Goal: Task Accomplishment & Management: Manage account settings

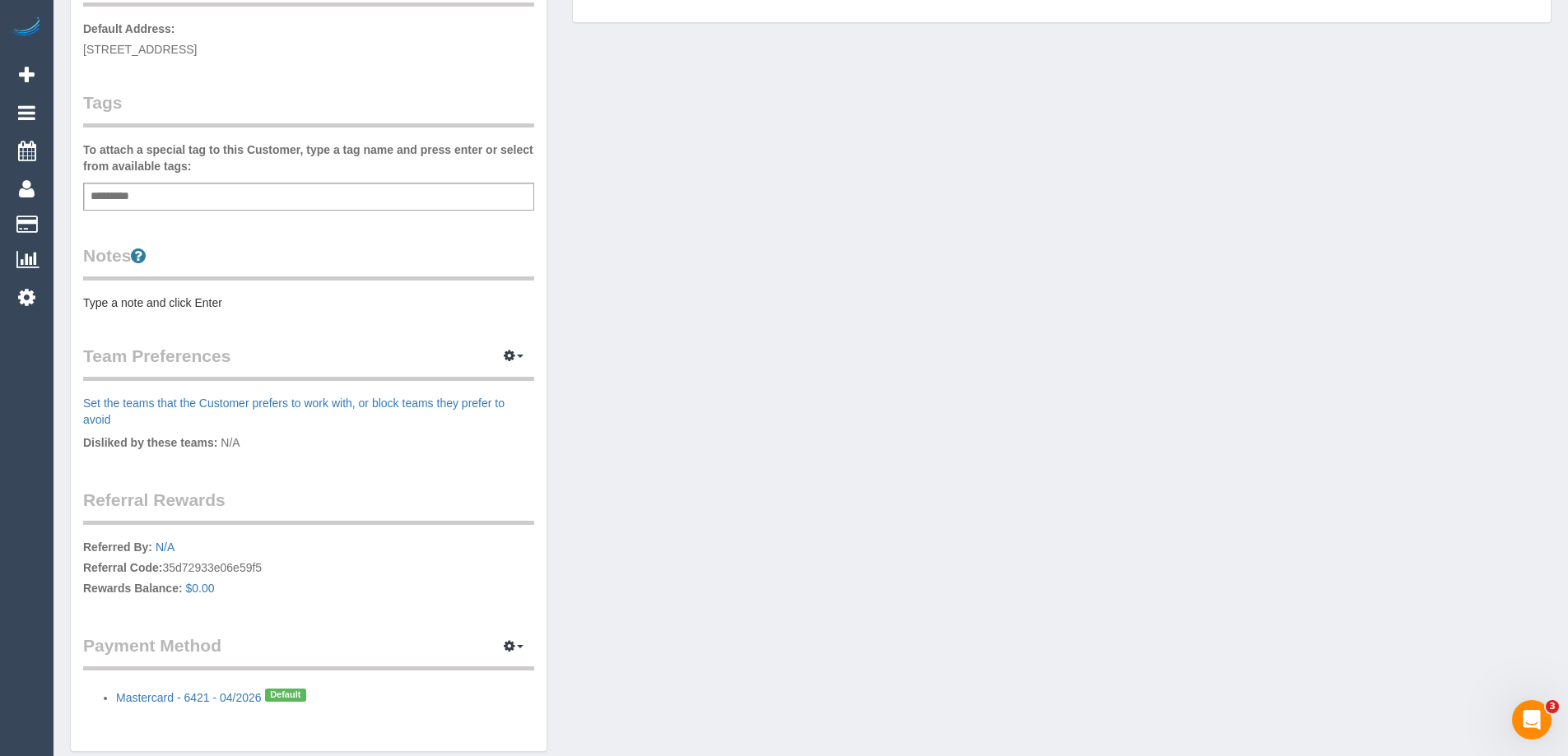
scroll to position [282, 0]
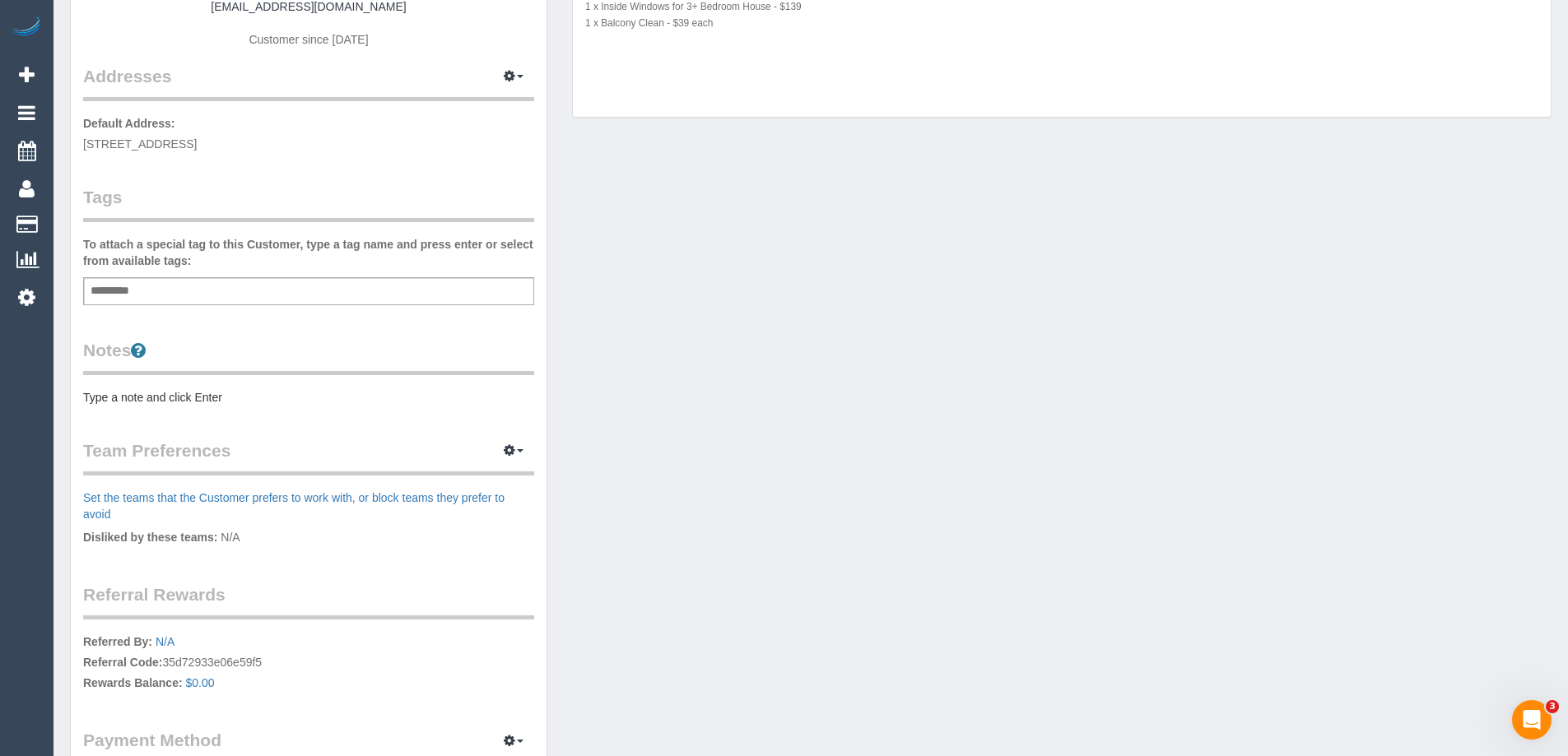
click at [216, 398] on pre "Type a note and click Enter" at bounding box center [308, 397] width 451 height 17
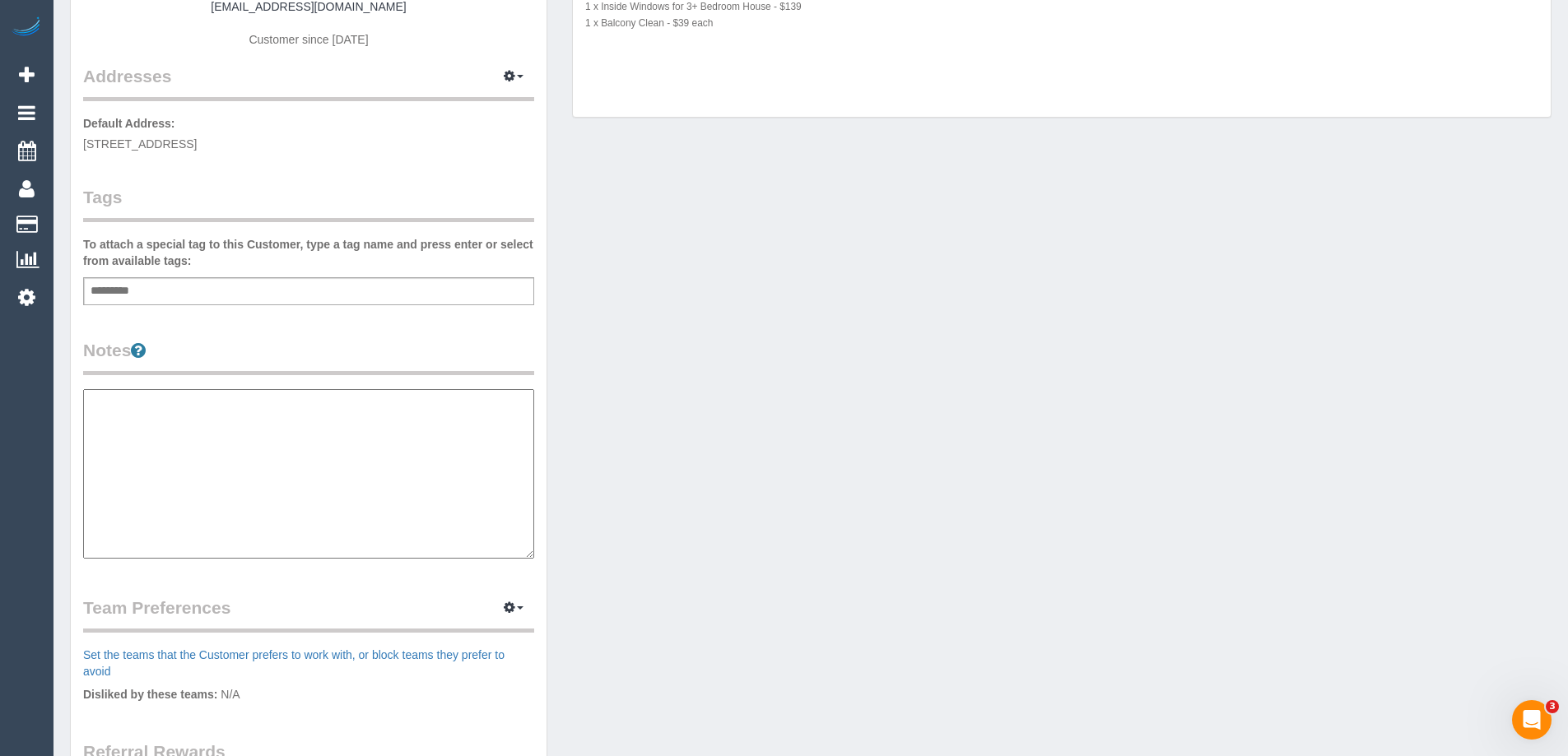
click at [231, 464] on textarea at bounding box center [308, 474] width 451 height 170
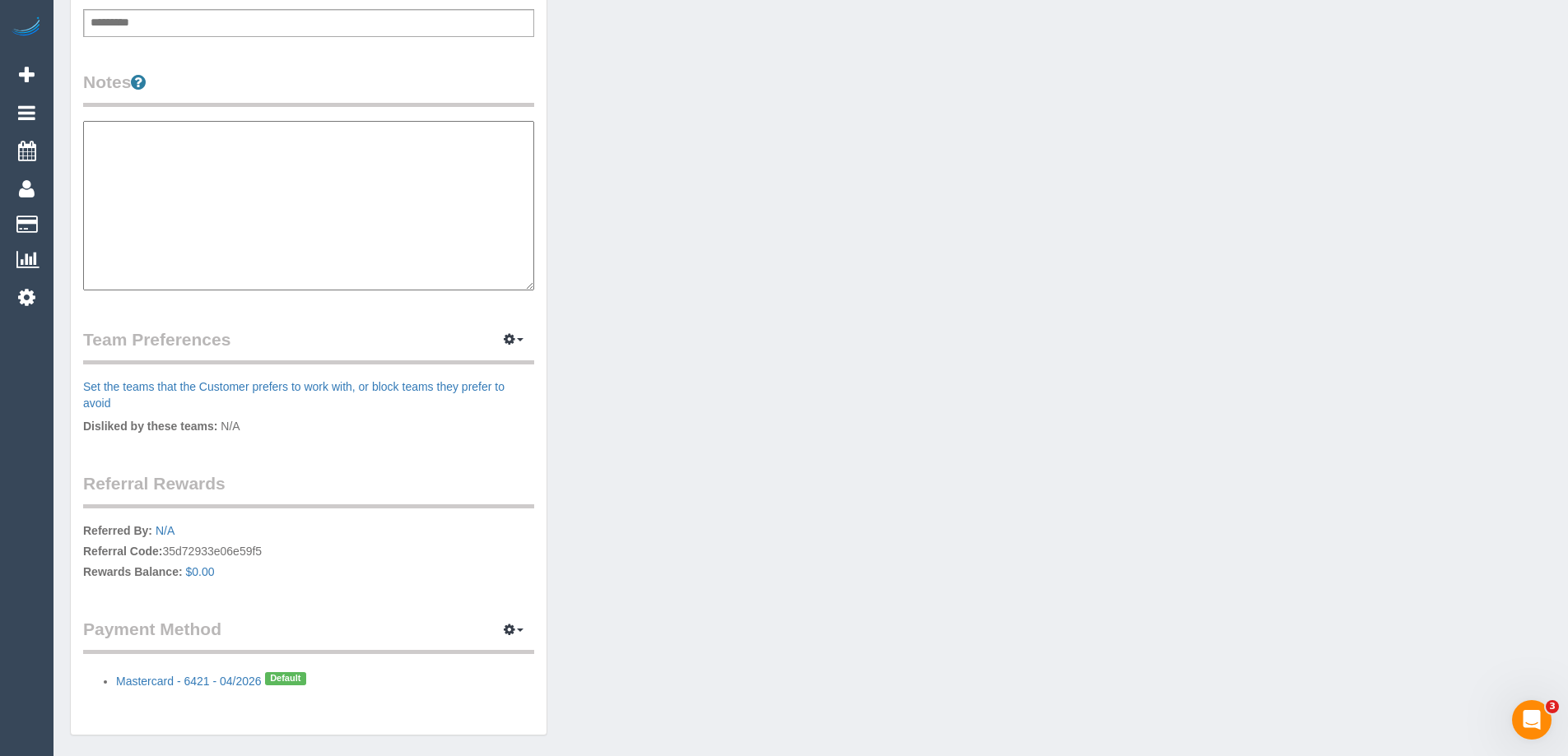
scroll to position [604, 0]
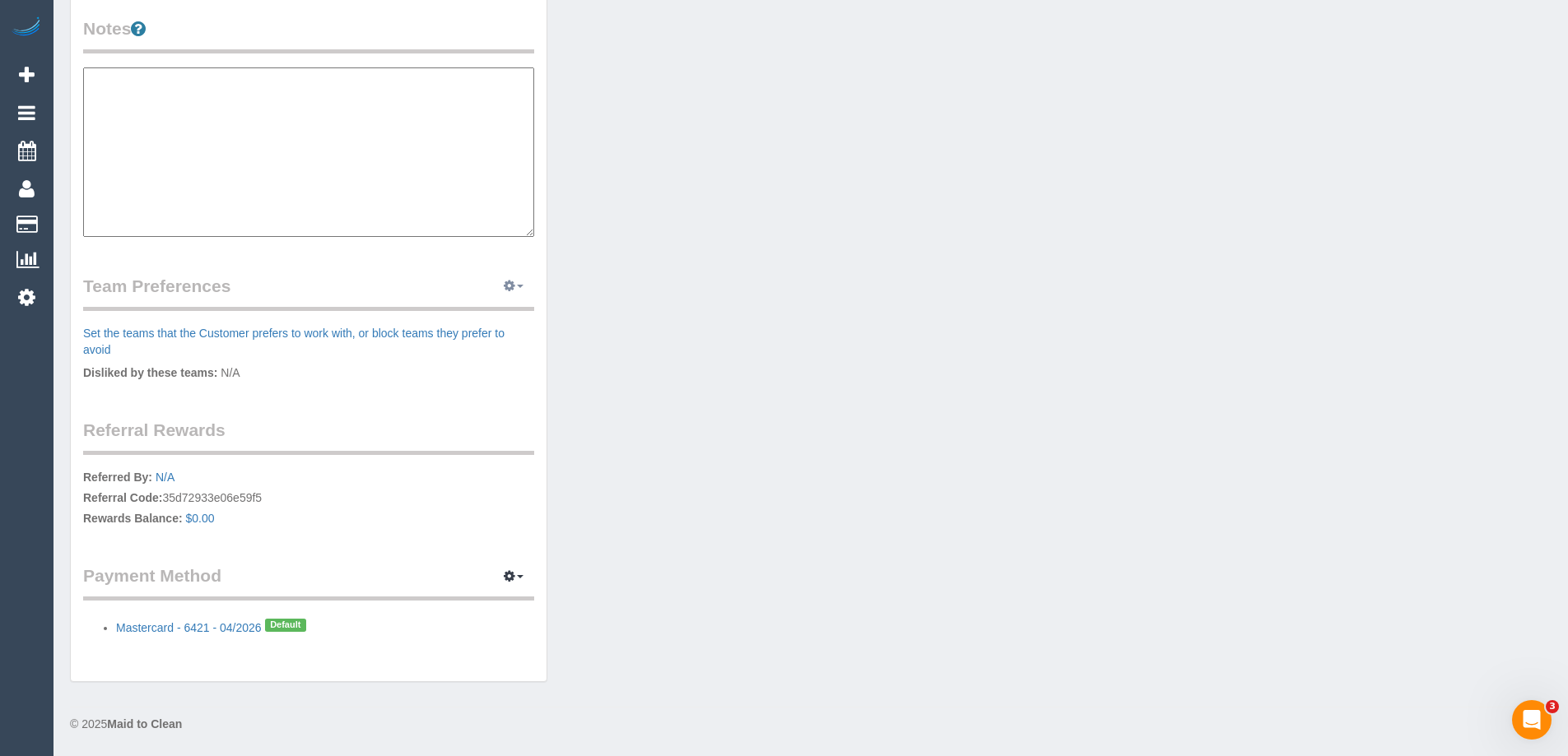
click at [521, 291] on button "button" at bounding box center [513, 287] width 41 height 26
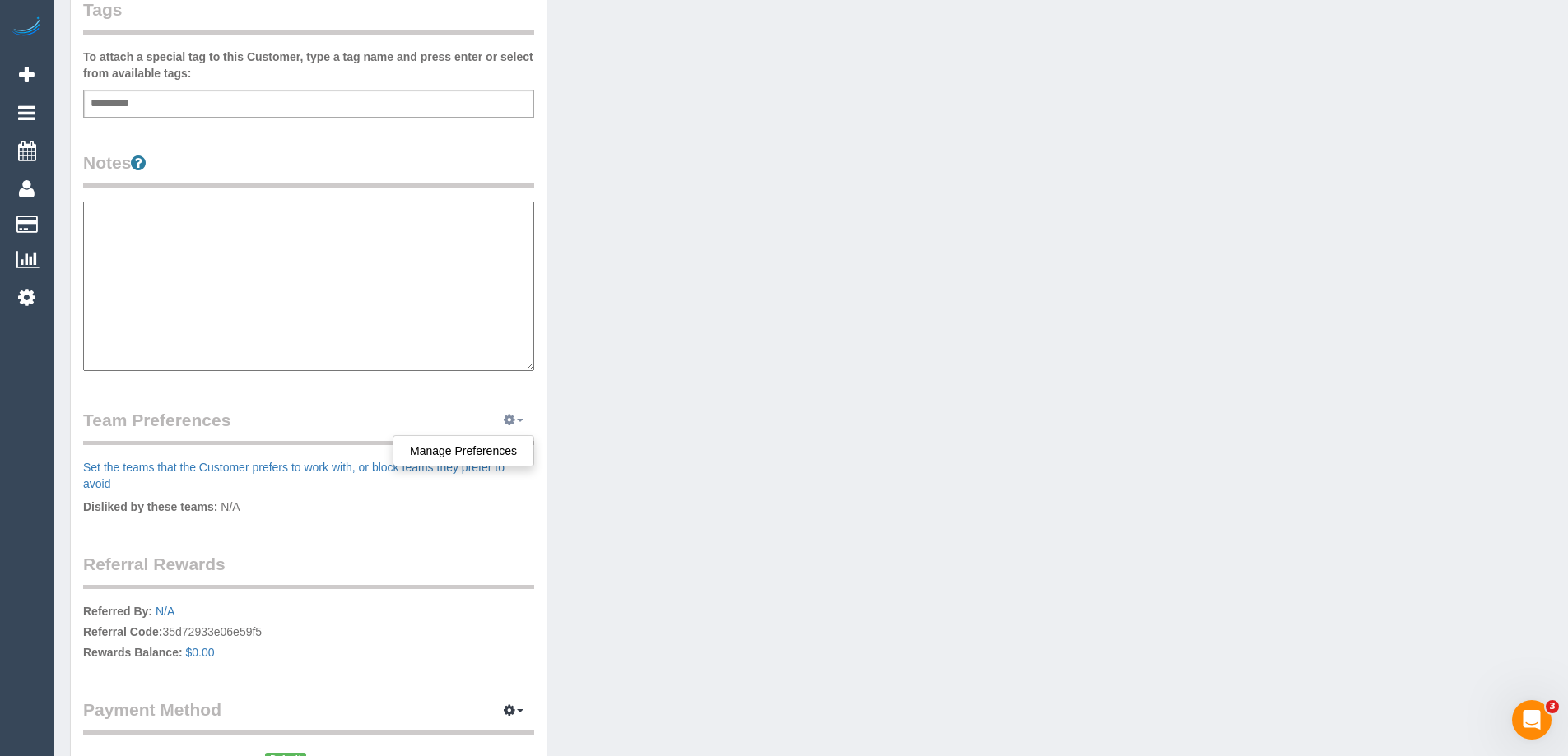
scroll to position [274, 0]
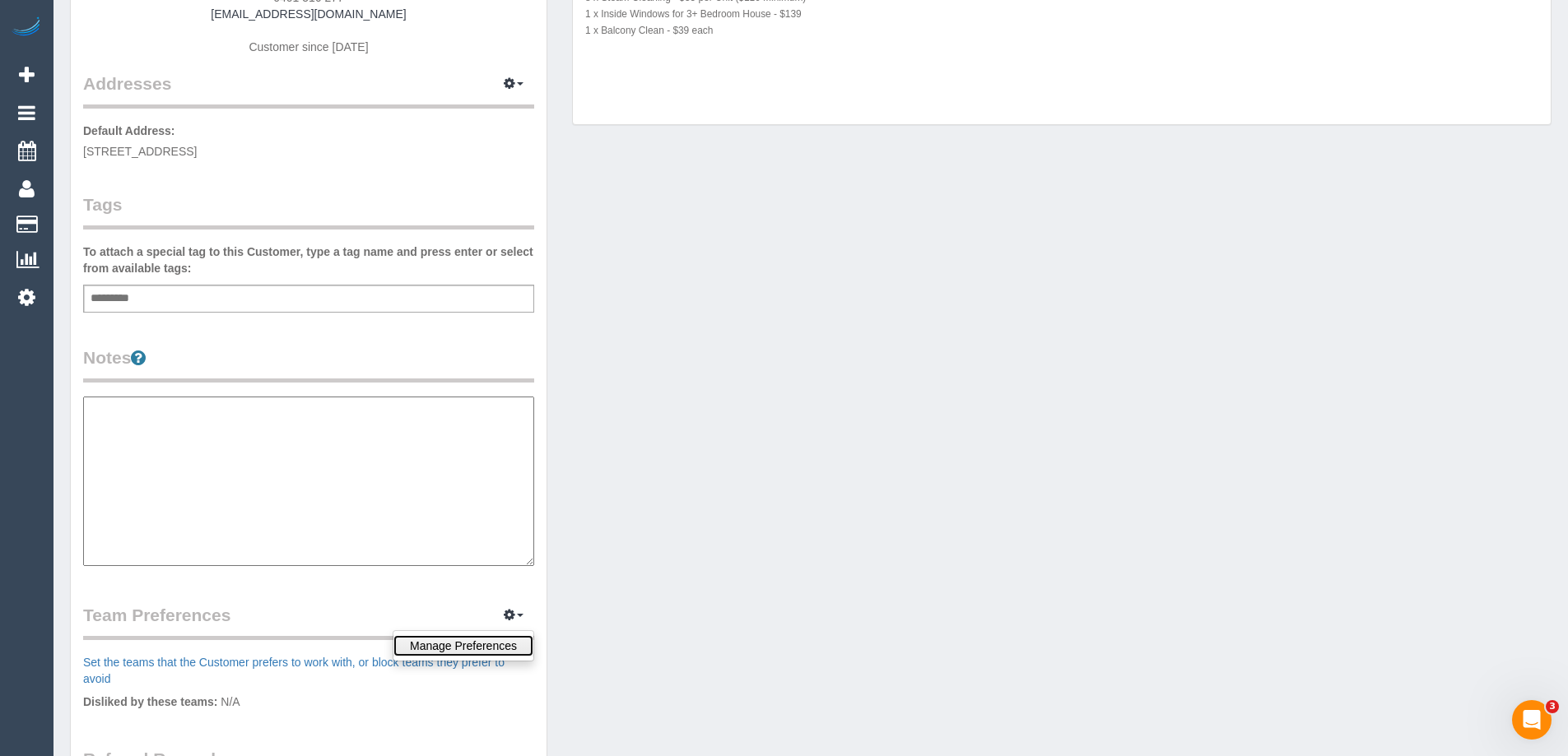
click at [483, 638] on link "Manage Preferences" at bounding box center [463, 645] width 140 height 22
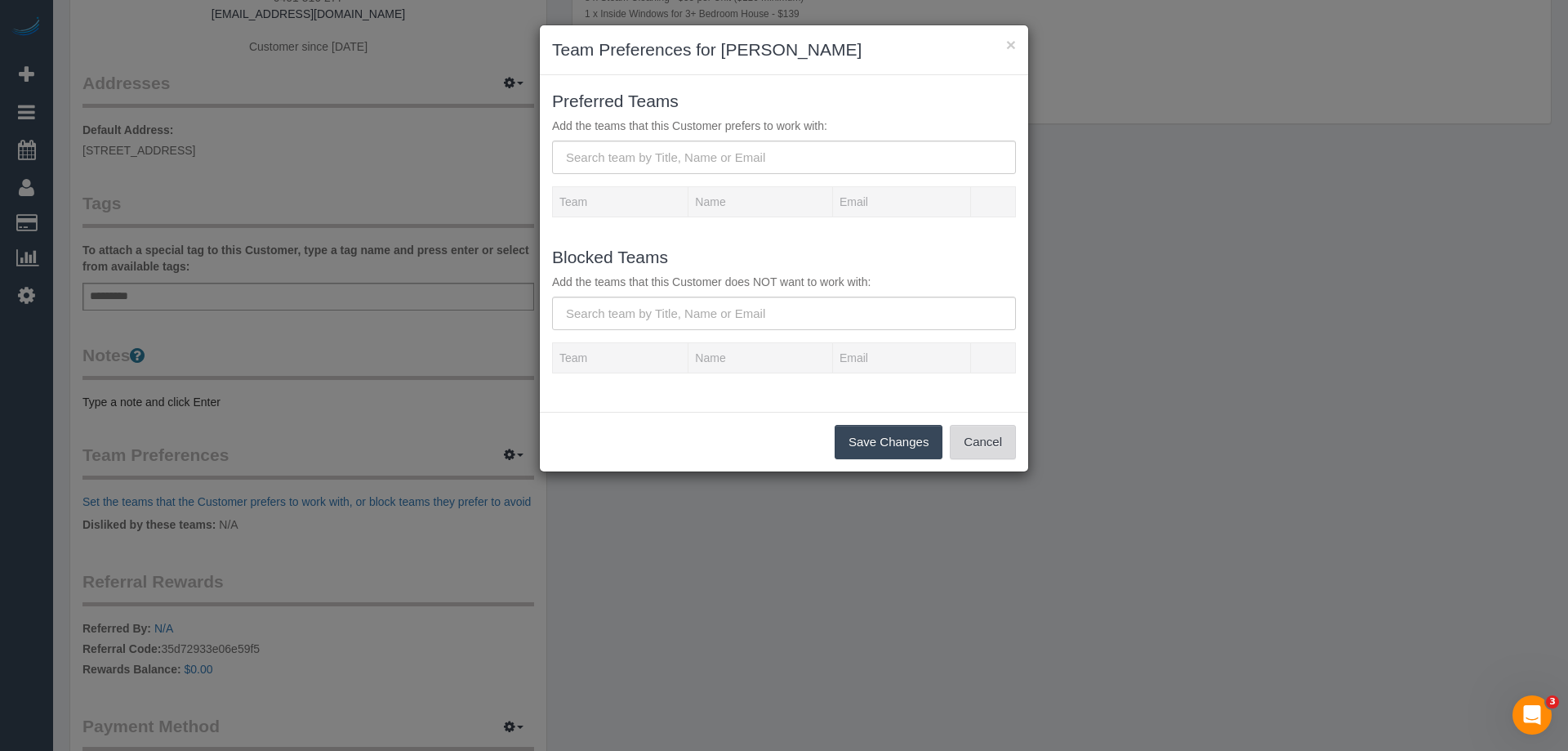
drag, startPoint x: 998, startPoint y: 450, endPoint x: 986, endPoint y: 449, distance: 12.0
click at [998, 449] on button "Cancel" at bounding box center [983, 441] width 67 height 34
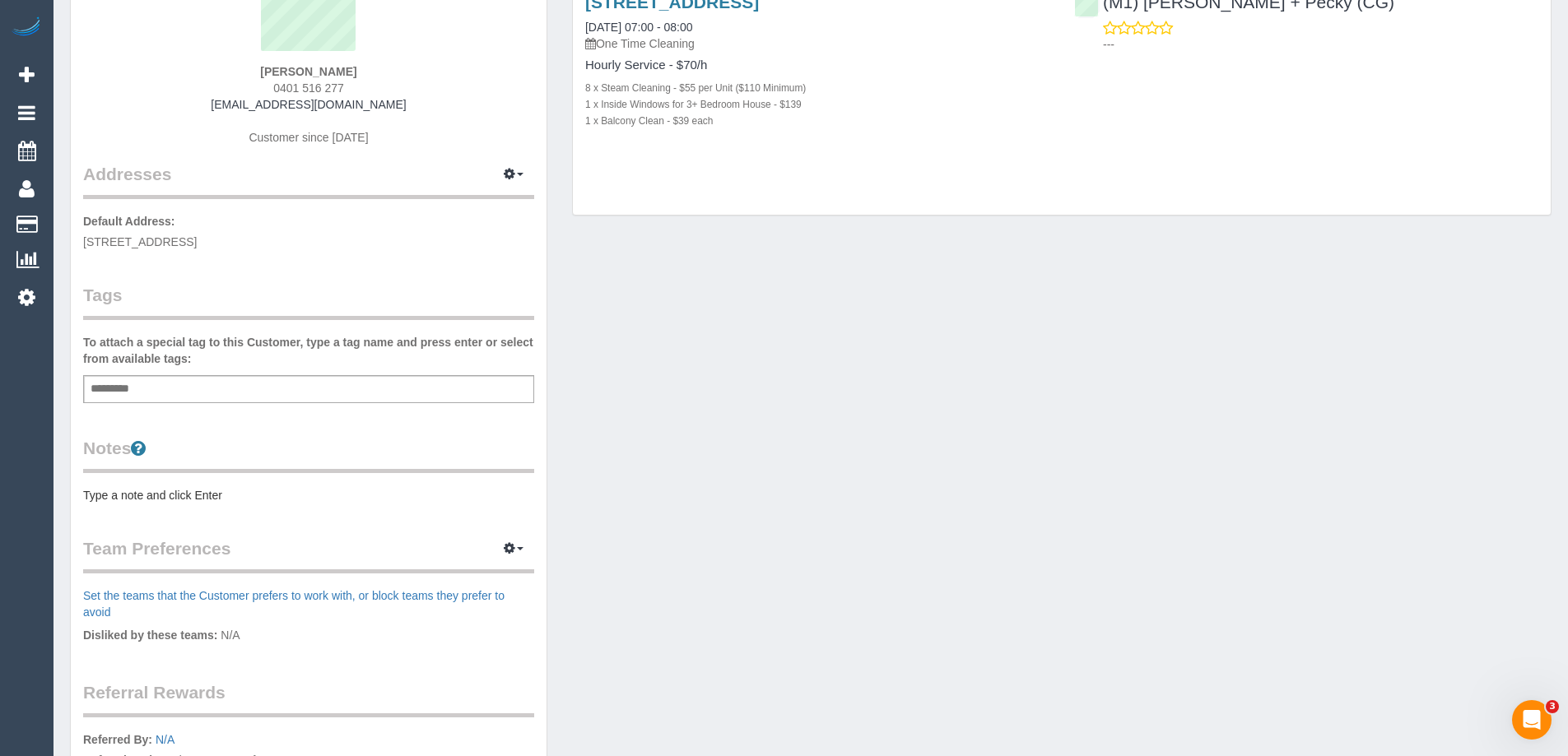
scroll to position [0, 0]
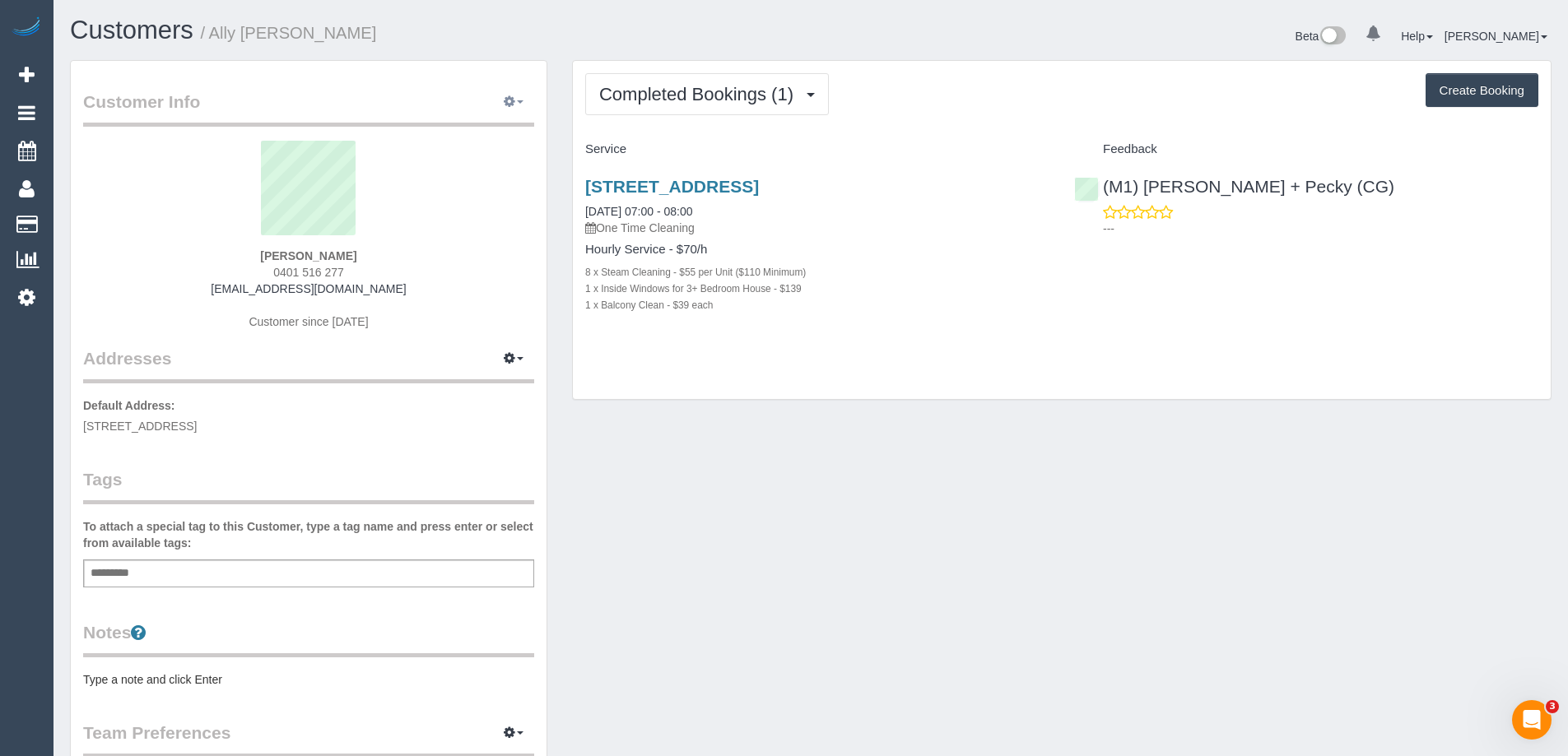
click at [500, 101] on button "button" at bounding box center [513, 103] width 41 height 26
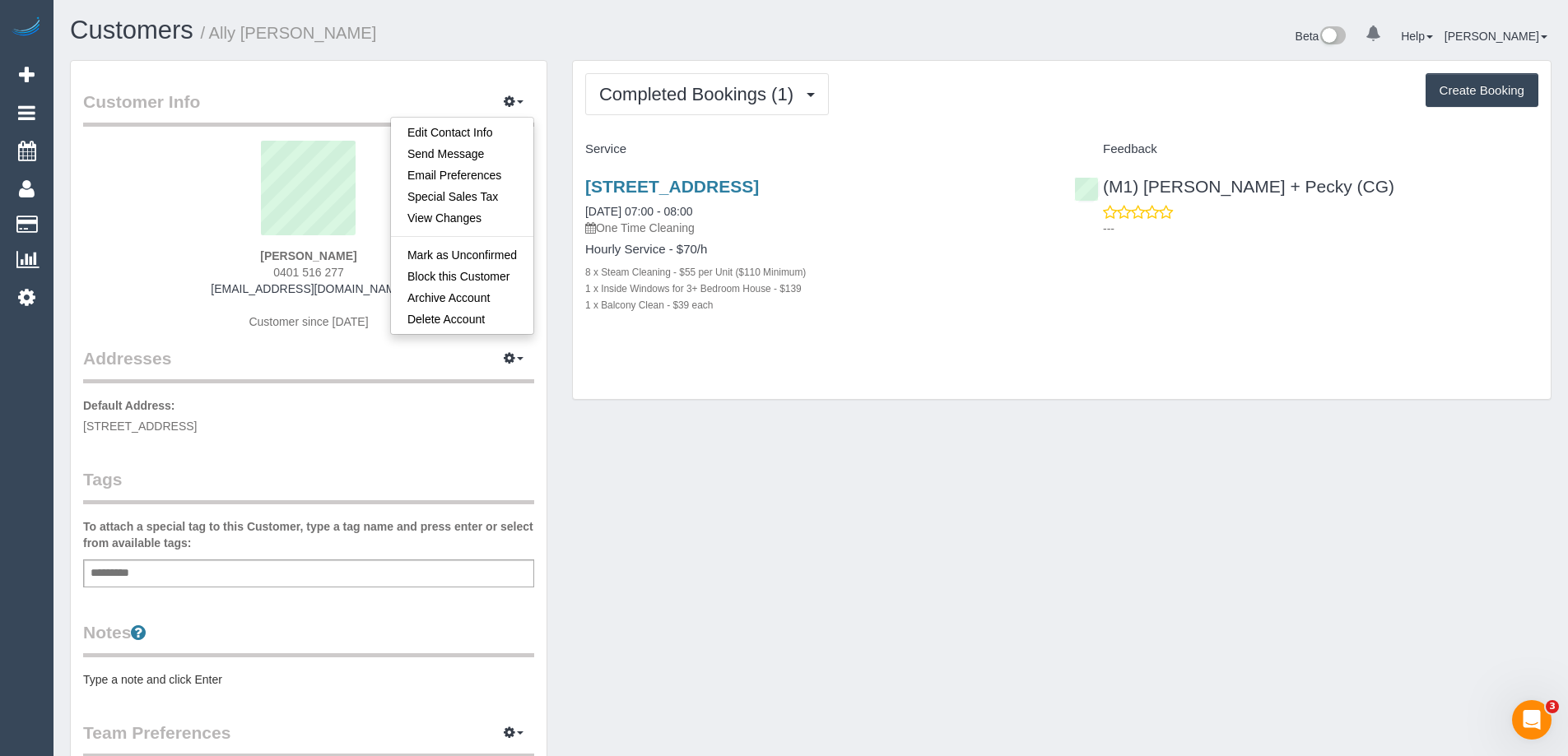
click at [267, 481] on legend "Tags" at bounding box center [308, 486] width 451 height 38
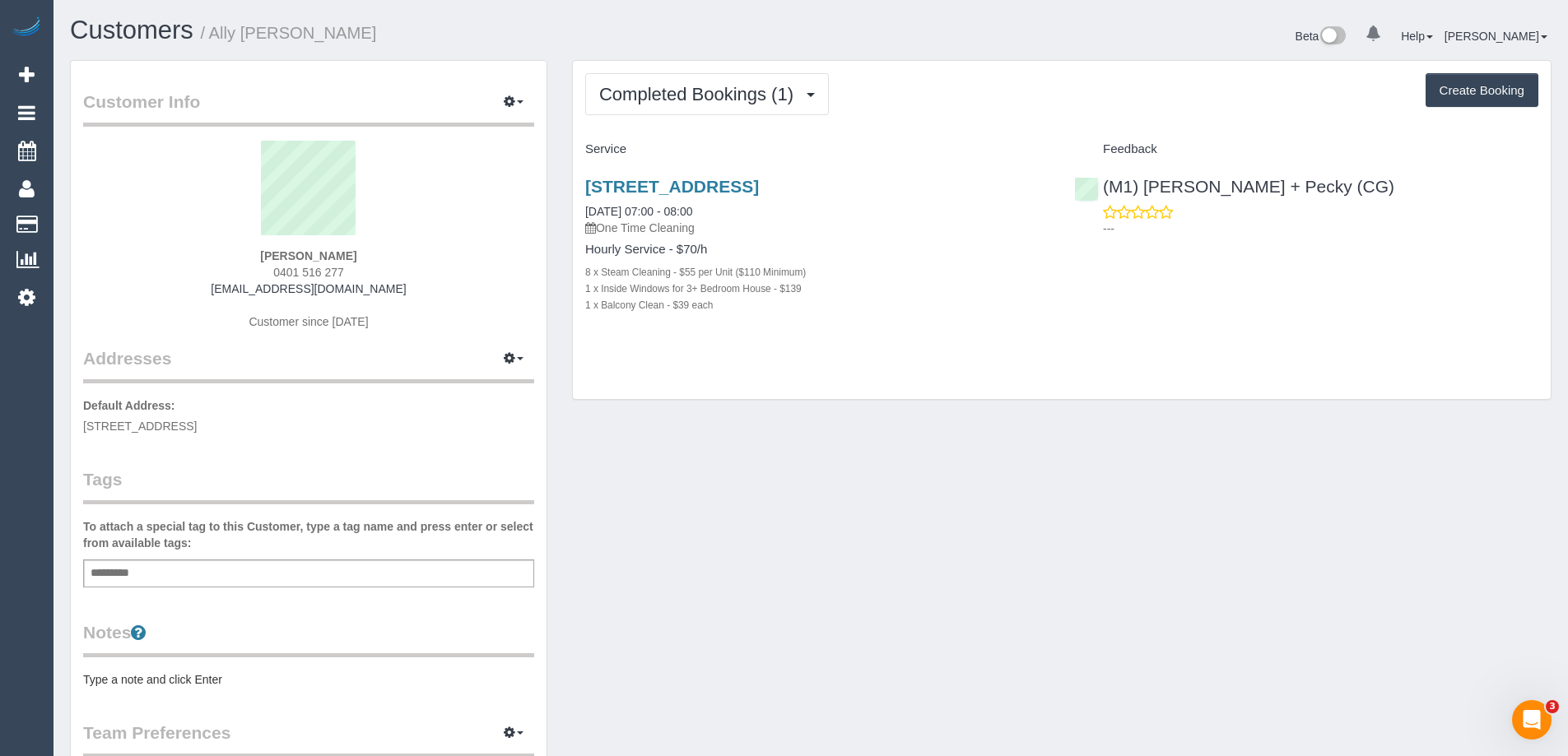
click at [472, 577] on div "Add a tag" at bounding box center [308, 573] width 451 height 28
click at [502, 357] on button "button" at bounding box center [513, 359] width 41 height 26
click at [744, 602] on div "Customer Info Edit Contact Info Send Message Email Preferences Special Sales Ta…" at bounding box center [810, 603] width 1506 height 1086
click at [510, 371] on button "button" at bounding box center [513, 359] width 41 height 26
click at [617, 519] on div "Customer Info Edit Contact Info Send Message Email Preferences Special Sales Ta…" at bounding box center [810, 603] width 1506 height 1086
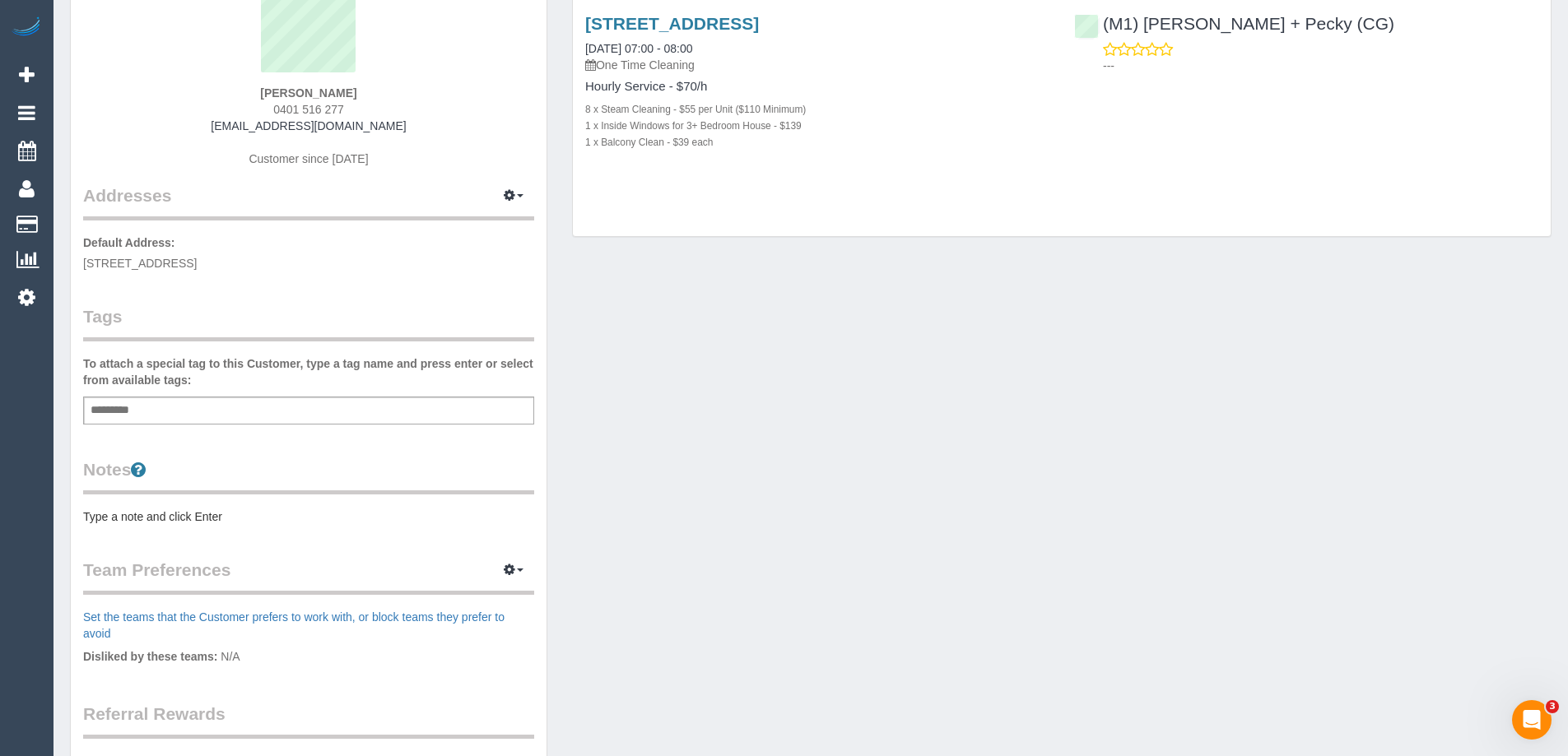
scroll to position [412, 0]
